Goal: Task Accomplishment & Management: Manage account settings

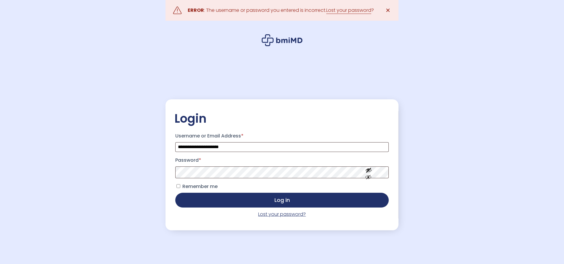
click at [273, 215] on link "Lost your password?" at bounding box center [282, 214] width 48 height 7
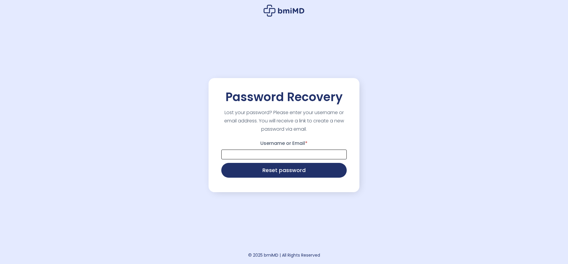
click at [287, 155] on input "Username or Email *" at bounding box center [284, 155] width 126 height 10
type input "**********"
click at [285, 168] on button "Reset password" at bounding box center [284, 170] width 126 height 15
